Goal: Transaction & Acquisition: Purchase product/service

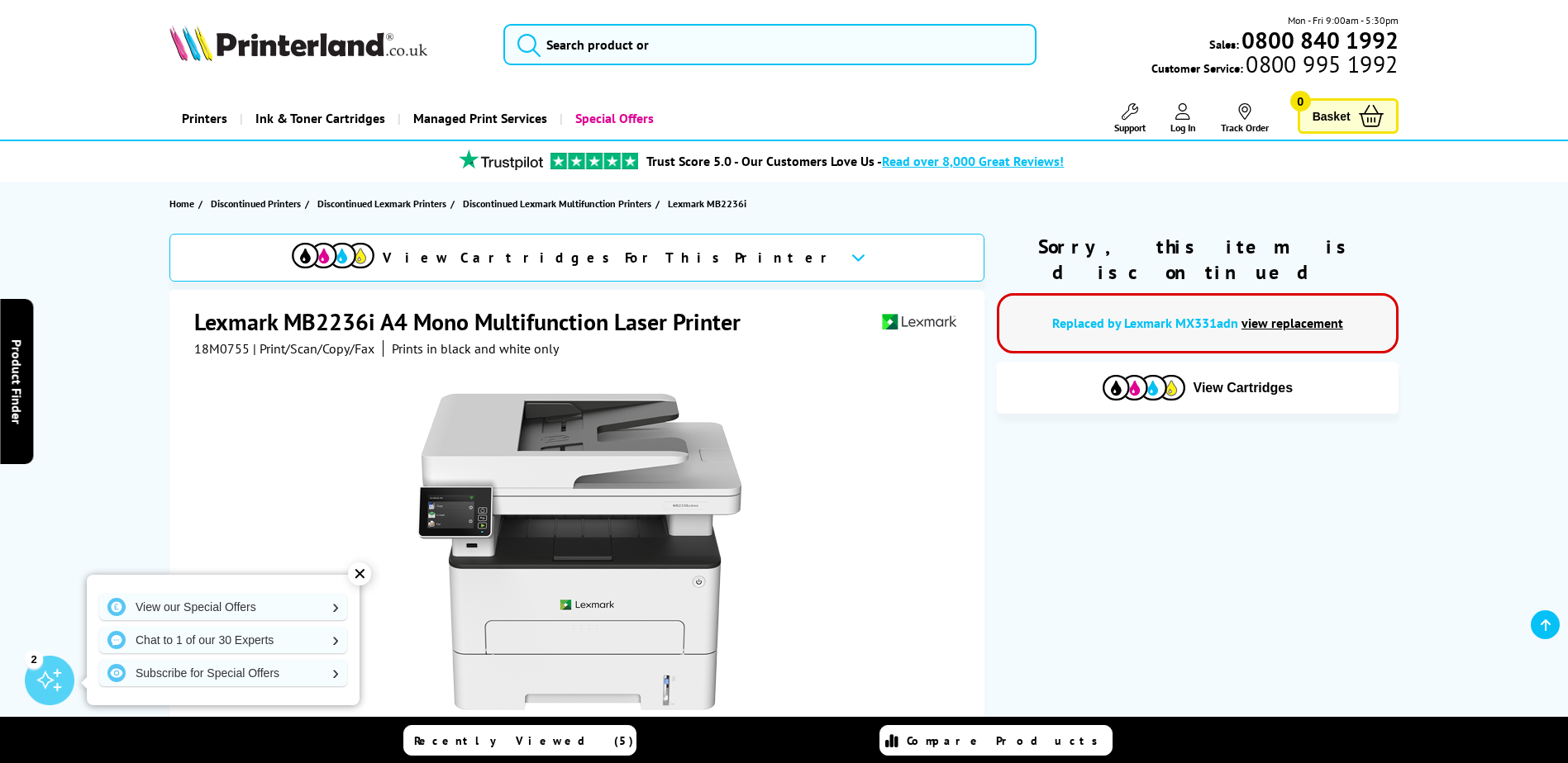
scroll to position [496, 0]
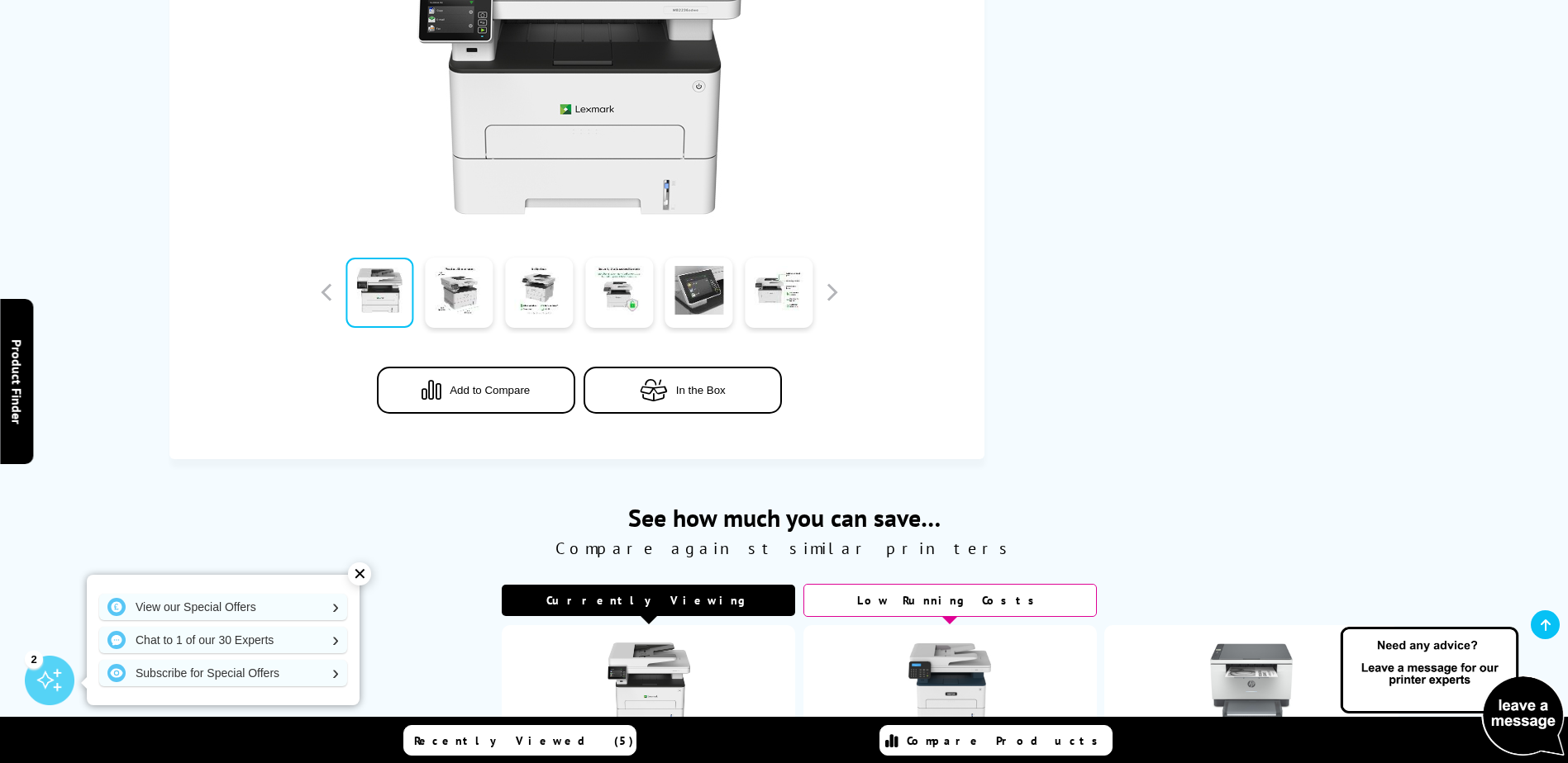
click at [941, 59] on span "View Cartridges" at bounding box center [1067, 60] width 253 height 43
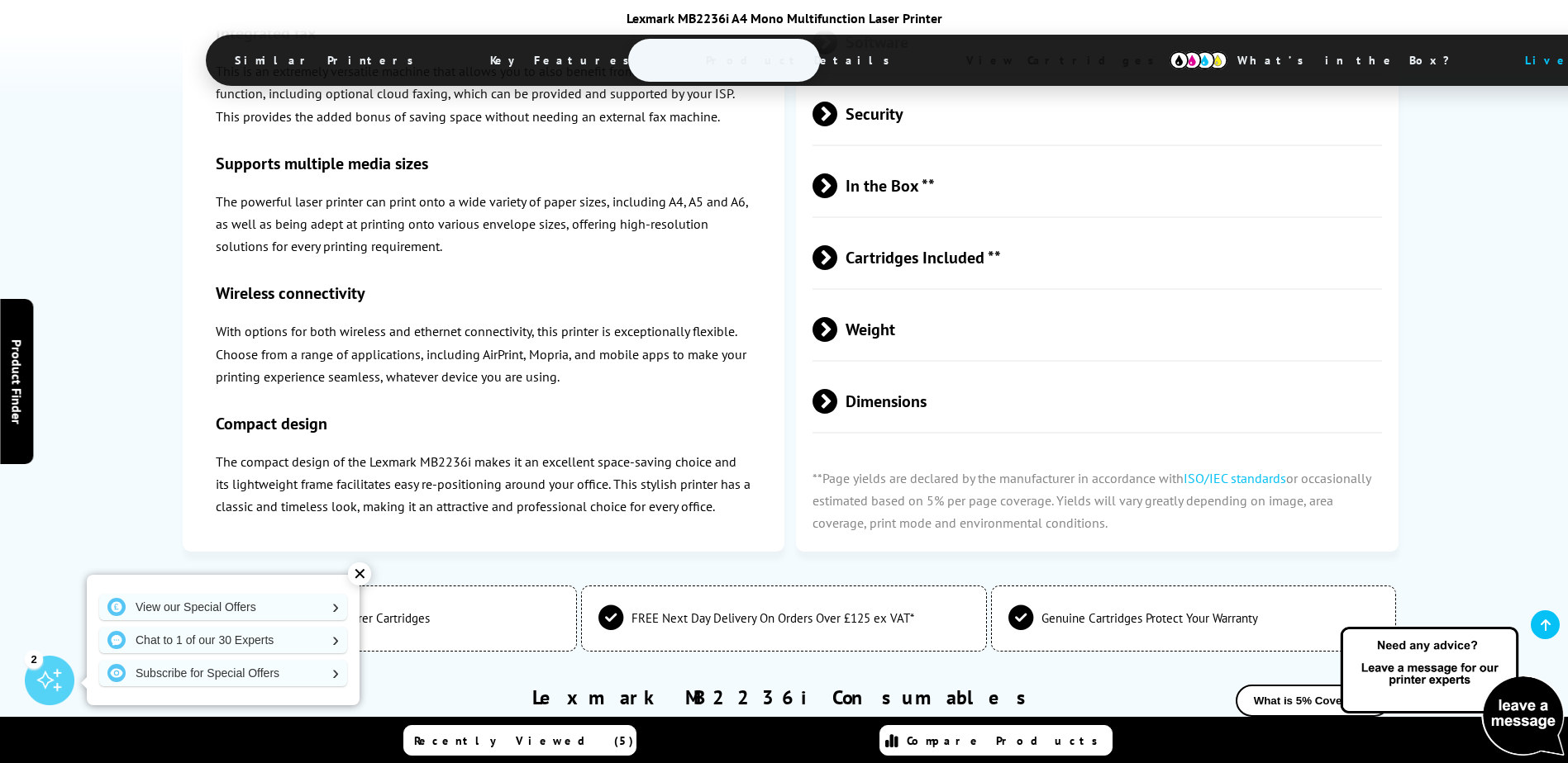
scroll to position [3943, 0]
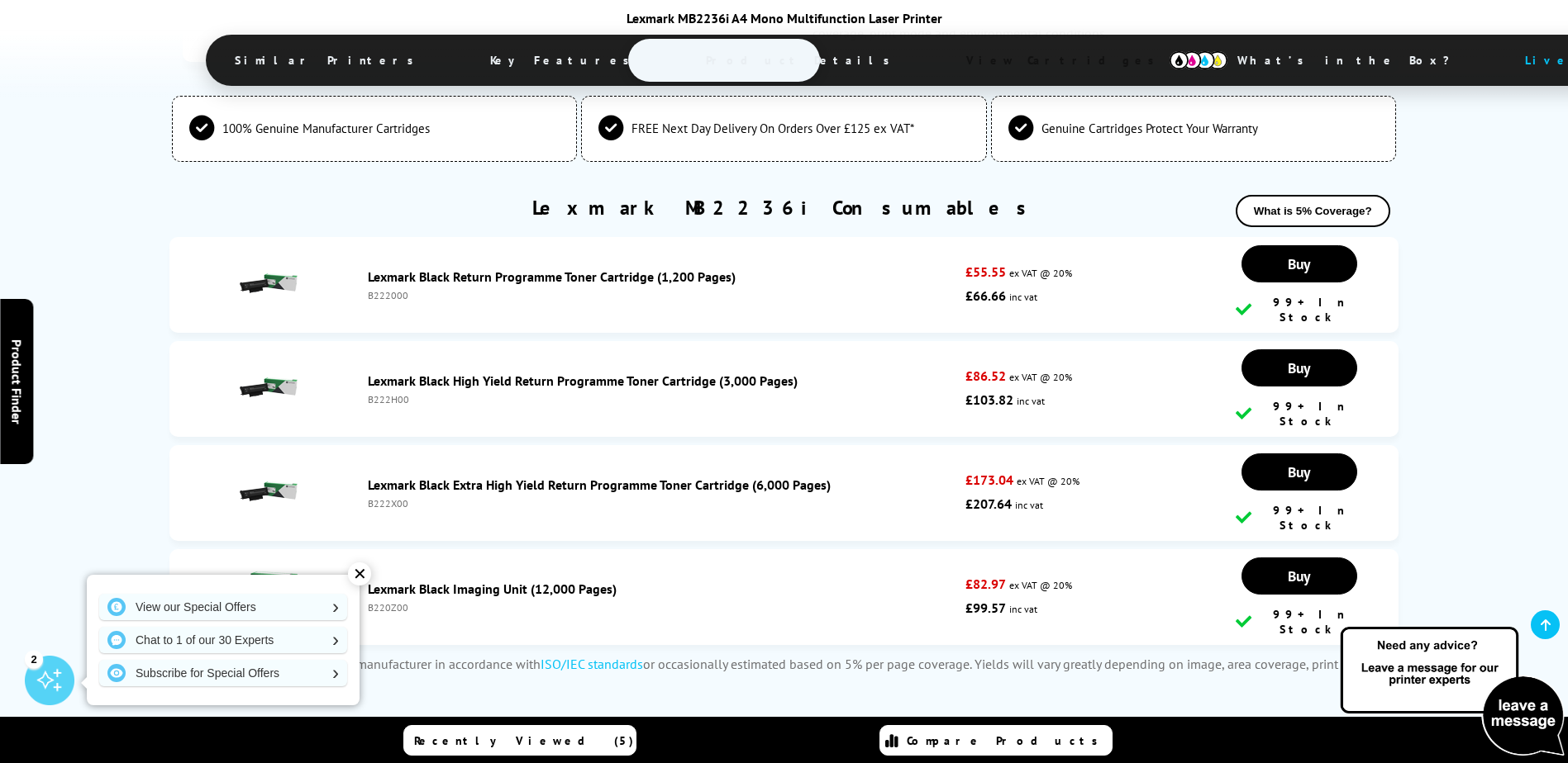
drag, startPoint x: 421, startPoint y: 346, endPoint x: 365, endPoint y: 352, distance: 56.3
click at [365, 373] on div "Lexmark Black High Yield Return Programme Toner Cartridge (3,000 Pages) B222H00" at bounding box center [662, 389] width 606 height 33
copy div "B222H00"
